Goal: Find specific page/section: Find specific page/section

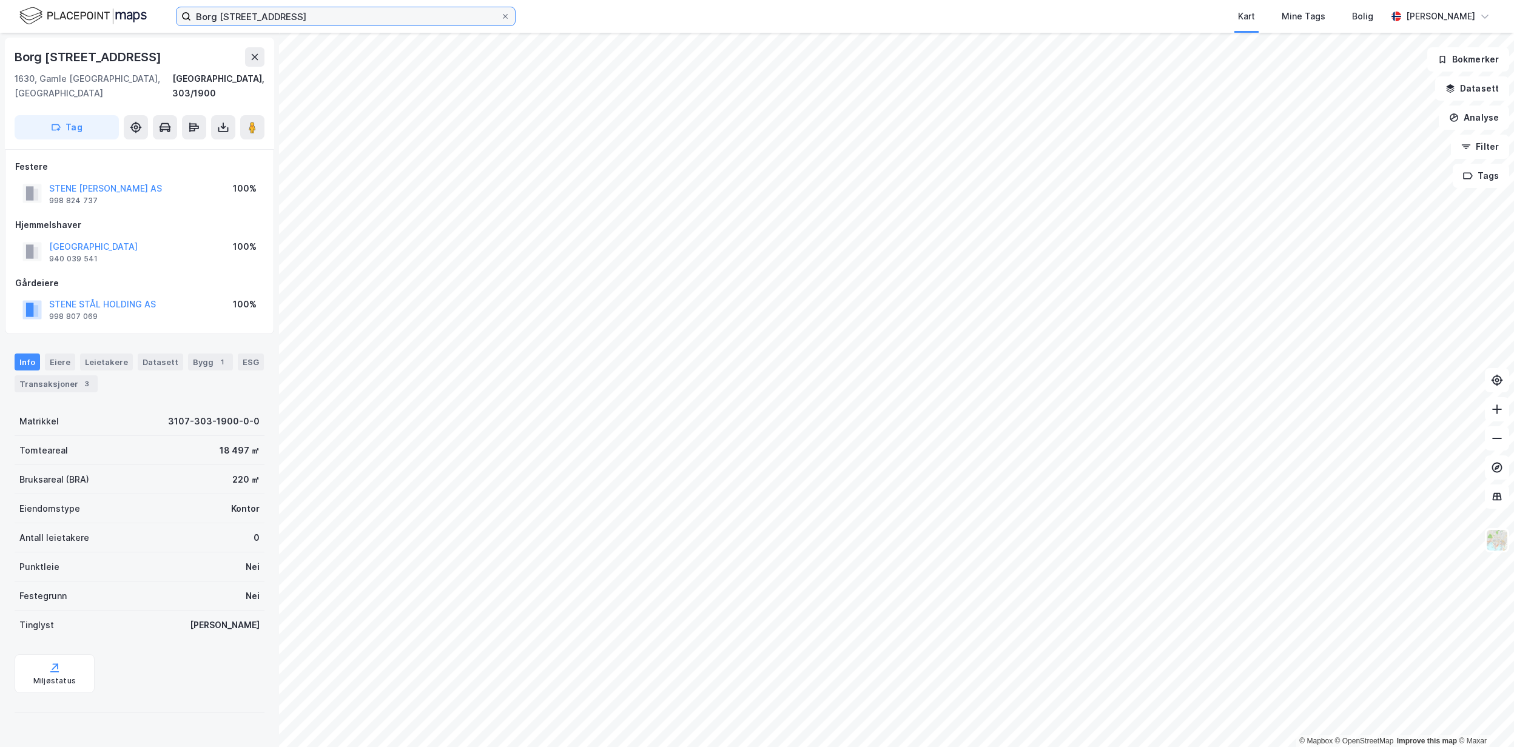
click at [495, 13] on input "Borg [STREET_ADDRESS]" at bounding box center [345, 16] width 309 height 18
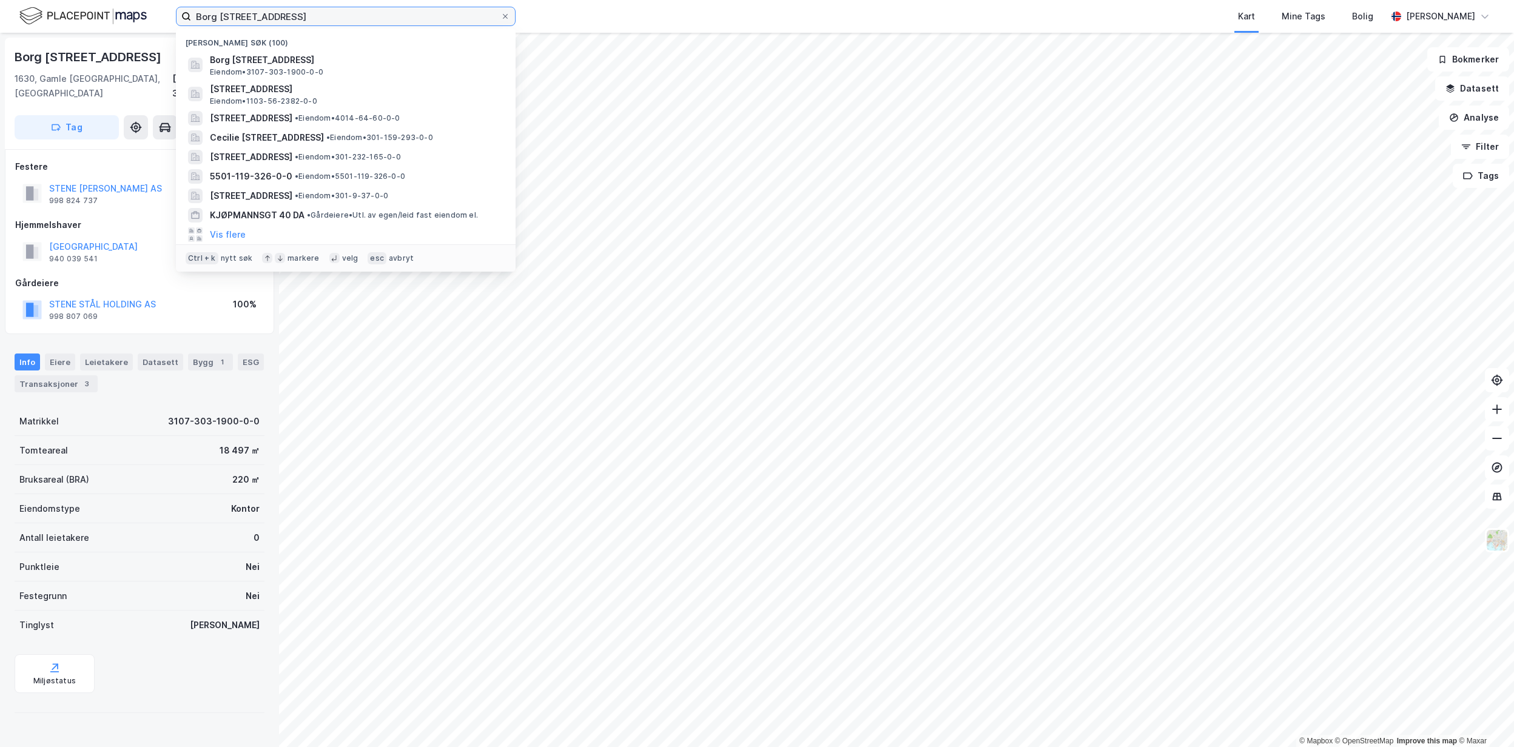
click at [496, 15] on input "Borg [STREET_ADDRESS]" at bounding box center [345, 16] width 309 height 18
click at [508, 15] on span at bounding box center [506, 17] width 10 height 10
click at [501, 15] on input "Borg [STREET_ADDRESS]" at bounding box center [345, 16] width 309 height 18
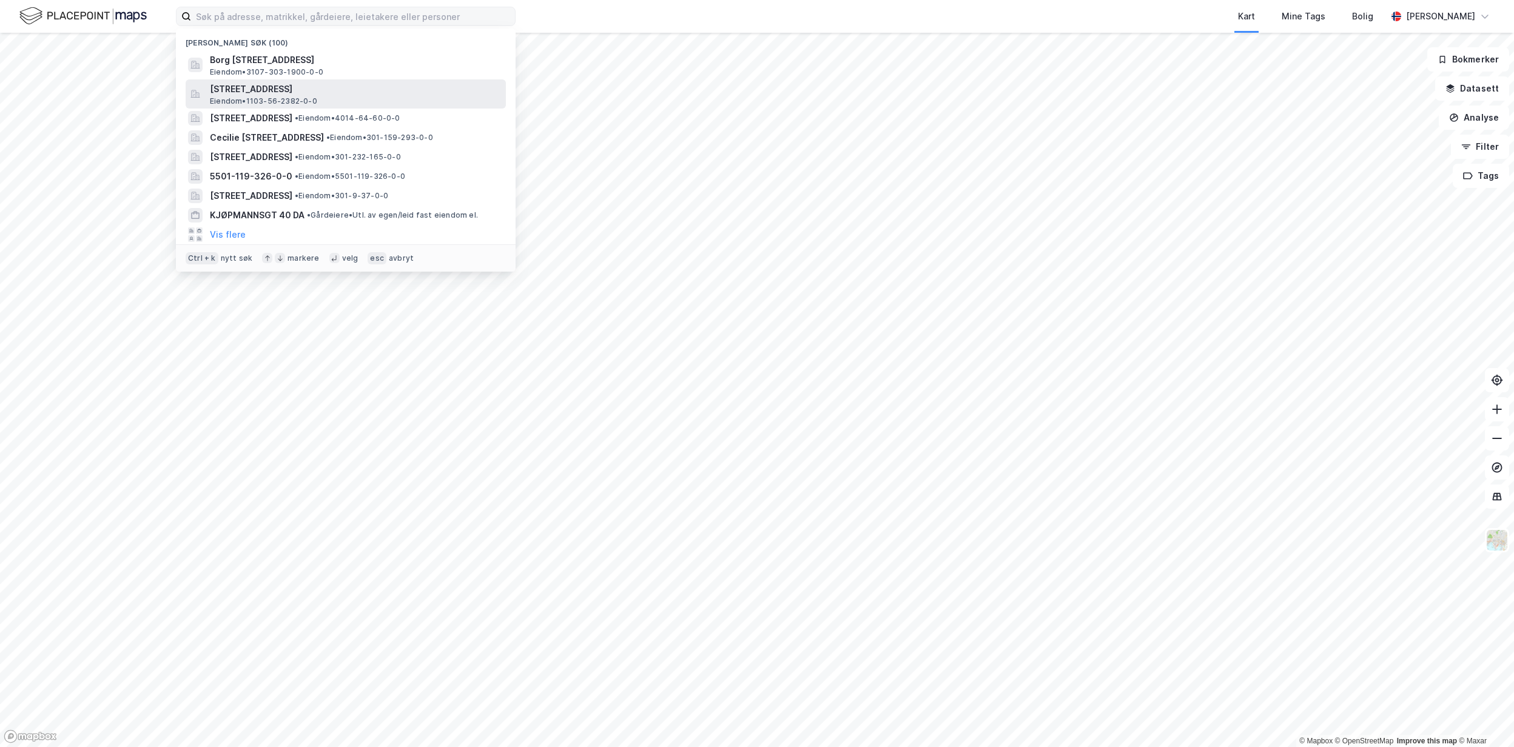
click at [305, 86] on span "[STREET_ADDRESS]" at bounding box center [355, 89] width 291 height 15
